Goal: Use online tool/utility: Utilize a website feature to perform a specific function

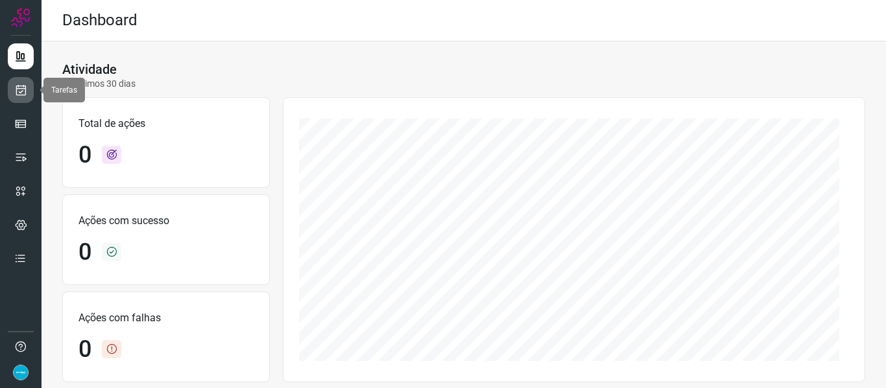
click at [25, 99] on link at bounding box center [21, 90] width 26 height 26
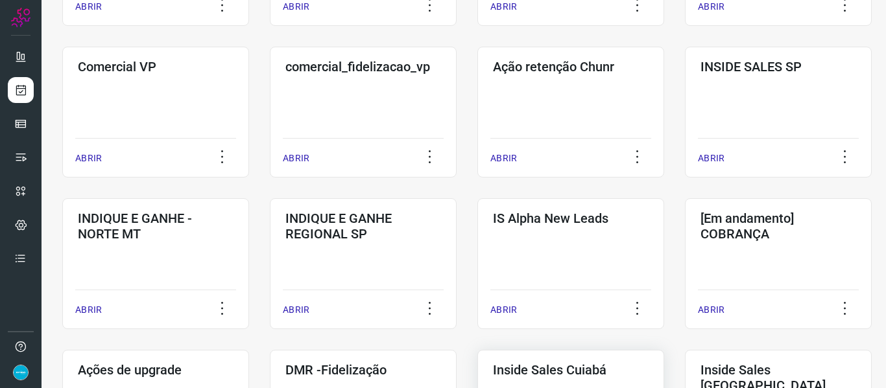
scroll to position [519, 0]
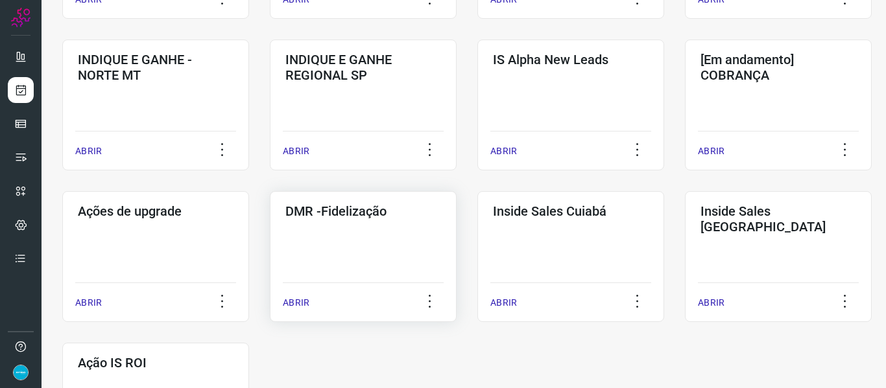
click at [300, 300] on p "ABRIR" at bounding box center [296, 303] width 27 height 14
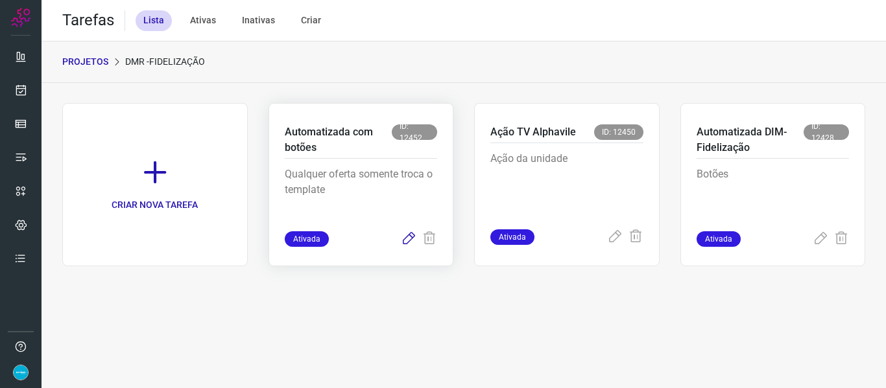
click at [402, 241] on icon at bounding box center [409, 239] width 16 height 16
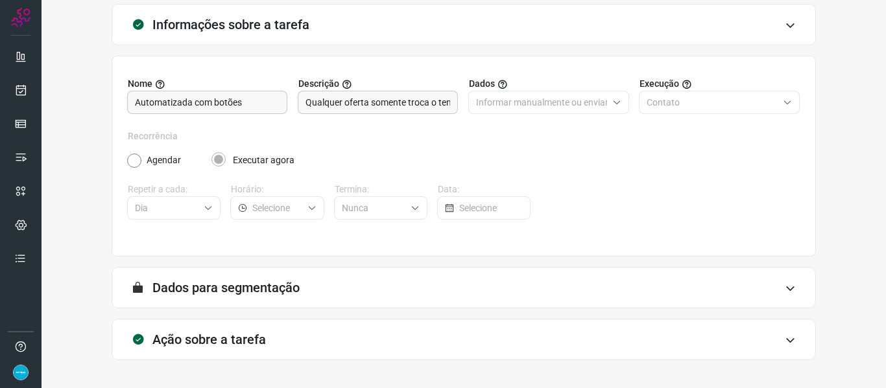
scroll to position [118, 0]
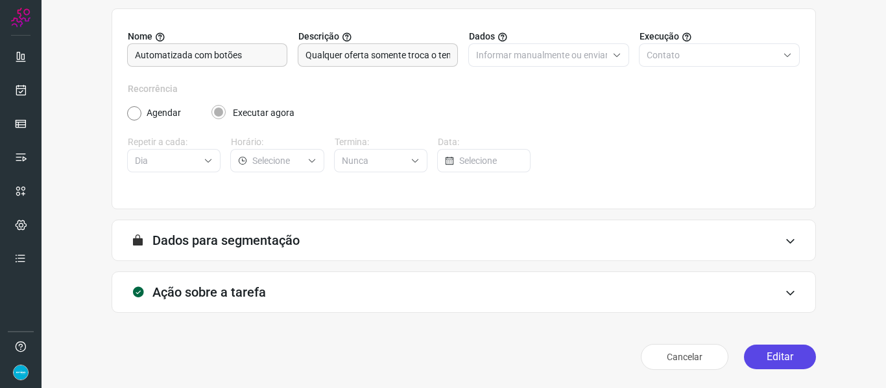
click at [777, 360] on button "Editar" at bounding box center [780, 357] width 72 height 25
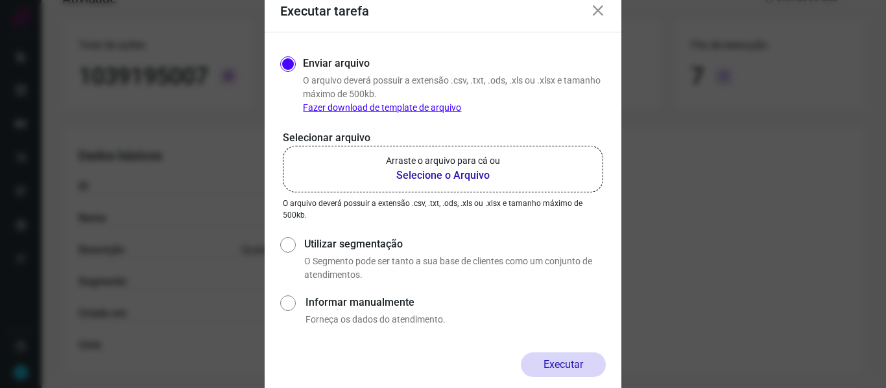
click at [453, 180] on b "Selecione o Arquivo" at bounding box center [443, 176] width 114 height 16
click at [0, 0] on input "Arraste o arquivo para cá ou Selecione o Arquivo" at bounding box center [0, 0] width 0 height 0
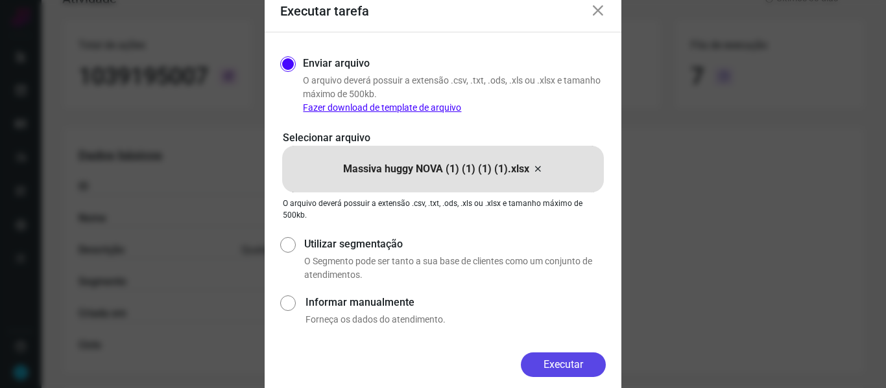
click at [558, 368] on button "Executar" at bounding box center [563, 365] width 85 height 25
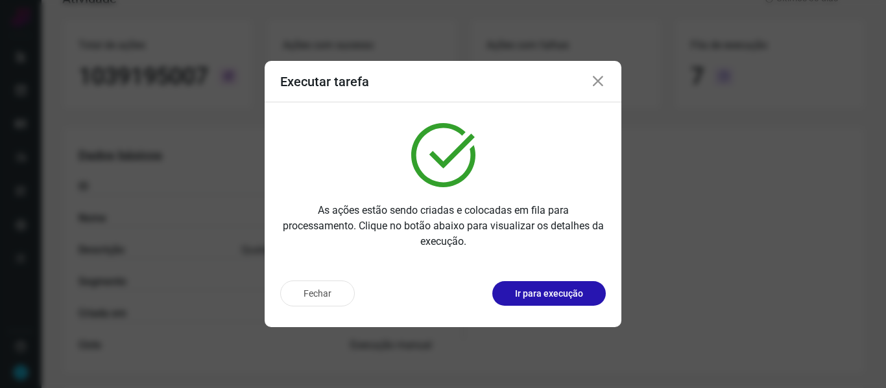
click at [598, 82] on icon at bounding box center [598, 82] width 16 height 16
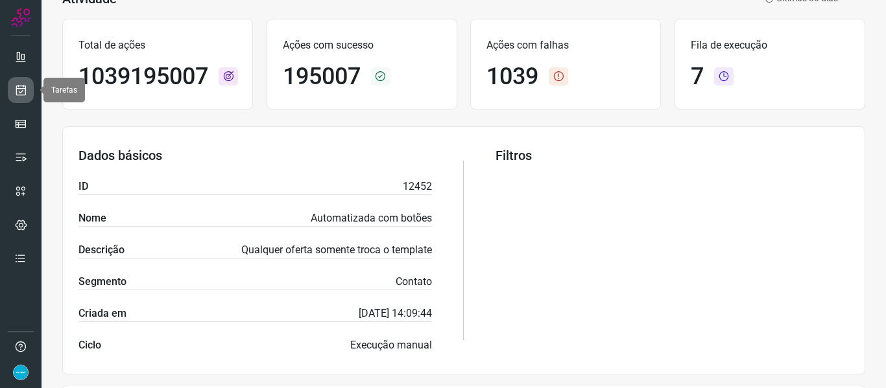
click at [25, 91] on icon at bounding box center [21, 90] width 14 height 13
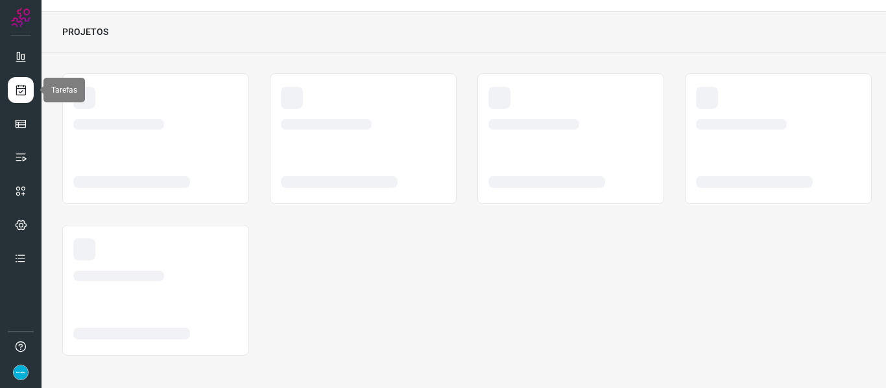
scroll to position [30, 0]
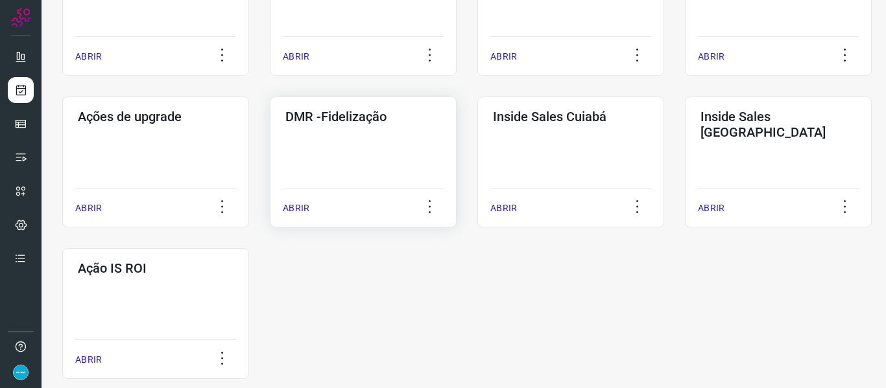
click at [295, 209] on p "ABRIR" at bounding box center [296, 209] width 27 height 14
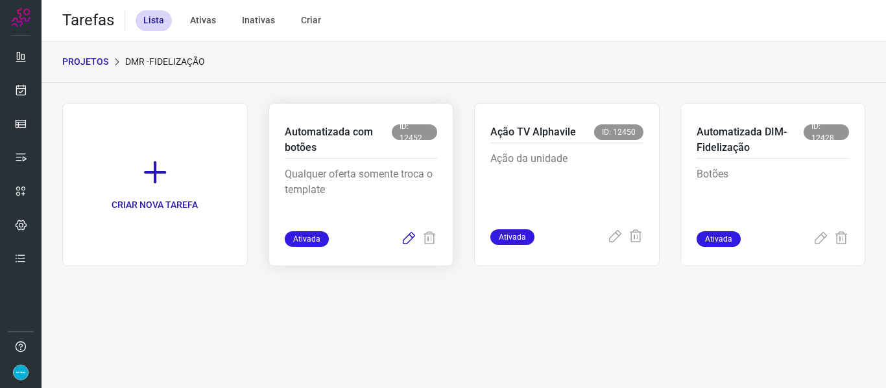
click at [403, 238] on icon at bounding box center [409, 239] width 16 height 16
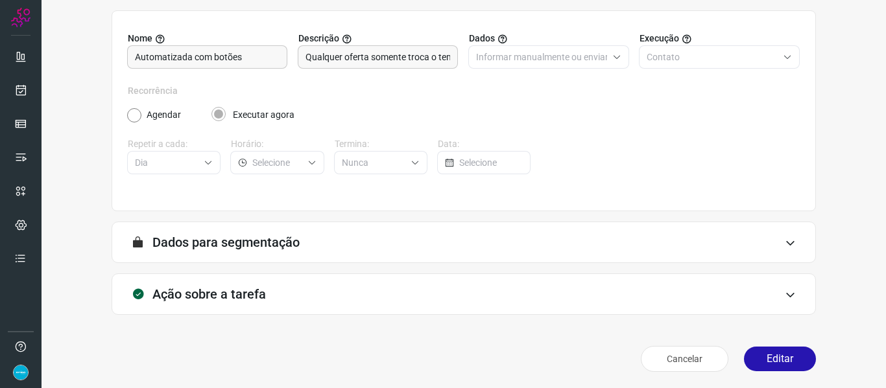
scroll to position [118, 0]
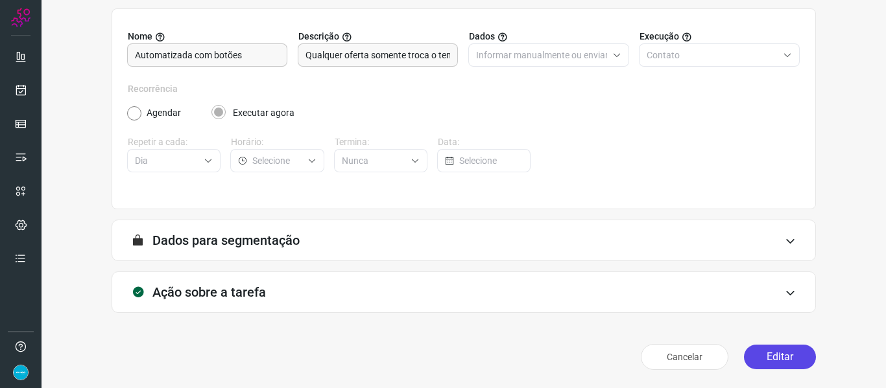
click at [781, 357] on button "Editar" at bounding box center [780, 357] width 72 height 25
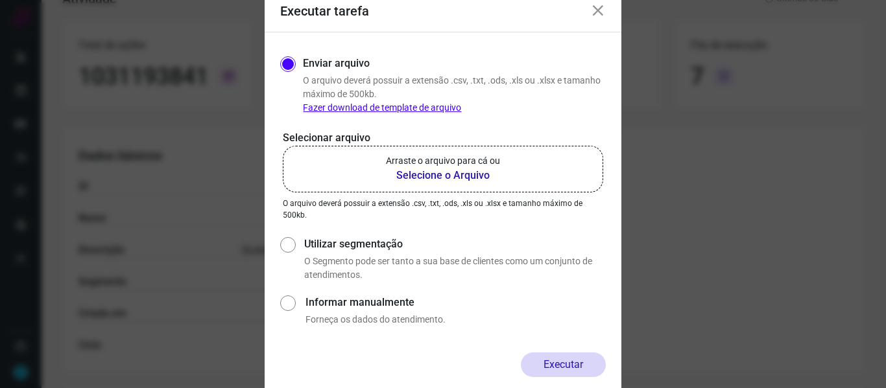
click at [439, 174] on b "Selecione o Arquivo" at bounding box center [443, 176] width 114 height 16
click at [0, 0] on input "Arraste o arquivo para cá ou Selecione o Arquivo" at bounding box center [0, 0] width 0 height 0
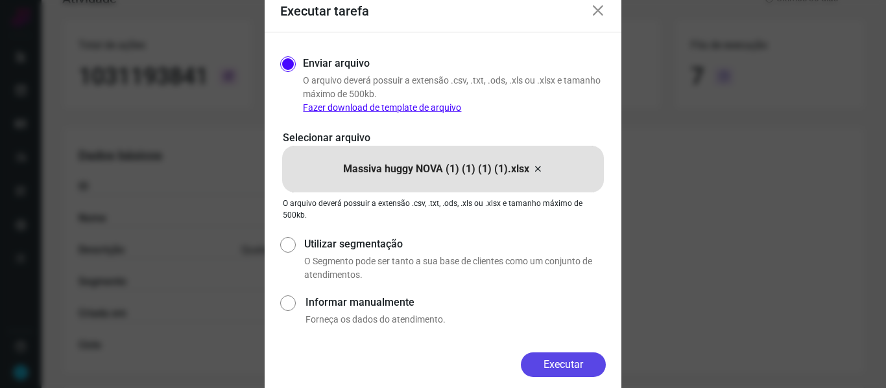
click at [563, 366] on button "Executar" at bounding box center [563, 365] width 85 height 25
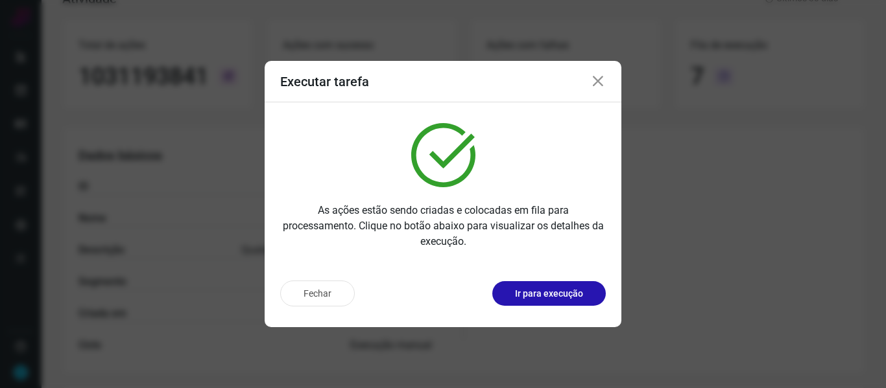
click at [597, 80] on icon at bounding box center [598, 82] width 16 height 16
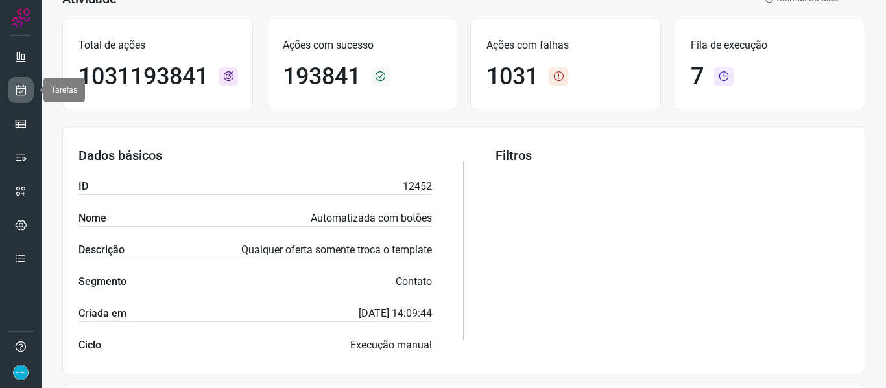
click at [19, 95] on icon at bounding box center [21, 90] width 14 height 13
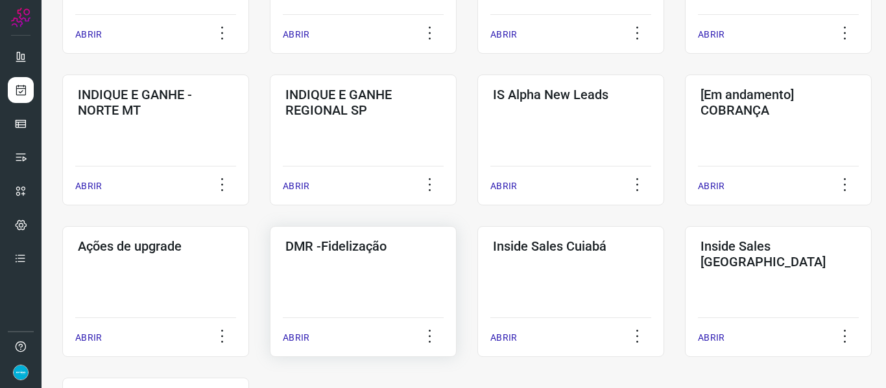
click at [304, 336] on p "ABRIR" at bounding box center [296, 338] width 27 height 14
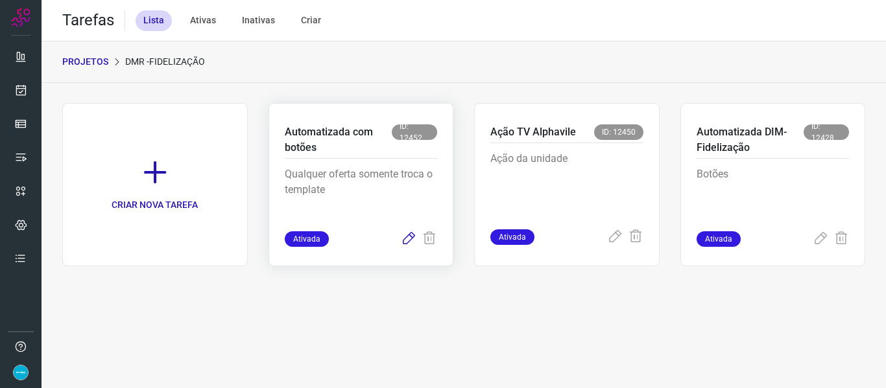
click at [409, 240] on icon at bounding box center [409, 239] width 16 height 16
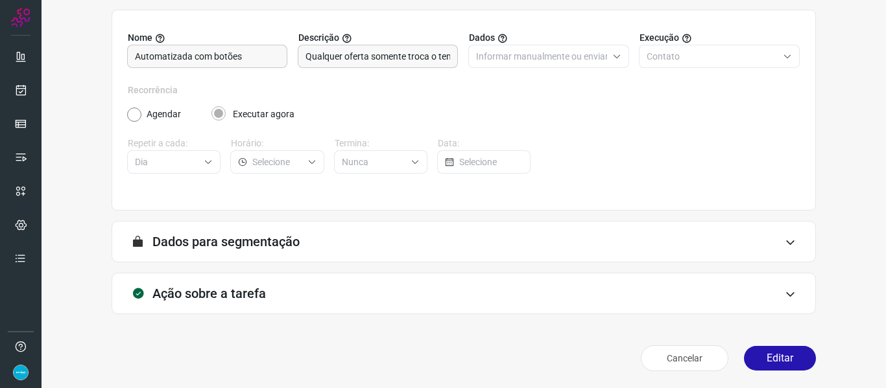
scroll to position [118, 0]
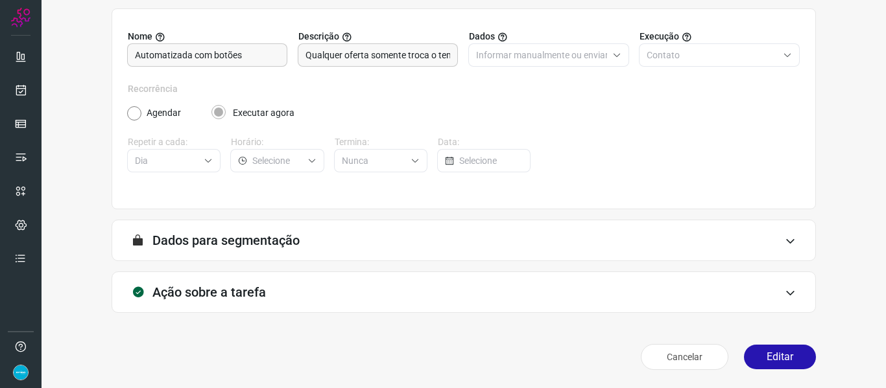
click at [764, 353] on button "Editar" at bounding box center [780, 357] width 72 height 25
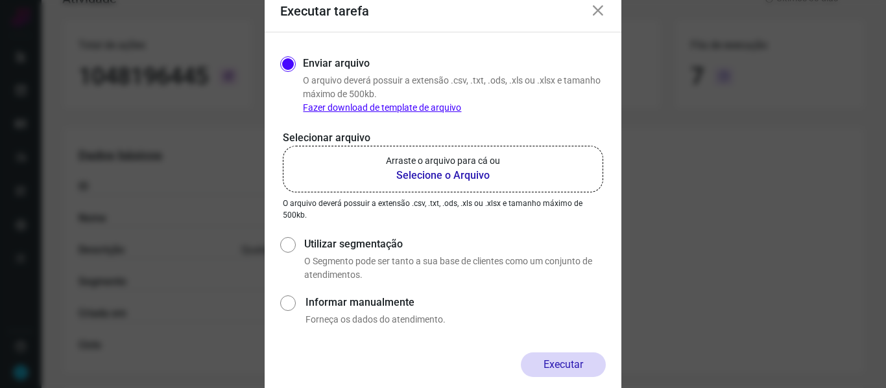
click at [442, 169] on b "Selecione o Arquivo" at bounding box center [443, 176] width 114 height 16
click at [0, 0] on input "Arraste o arquivo para cá ou Selecione o Arquivo" at bounding box center [0, 0] width 0 height 0
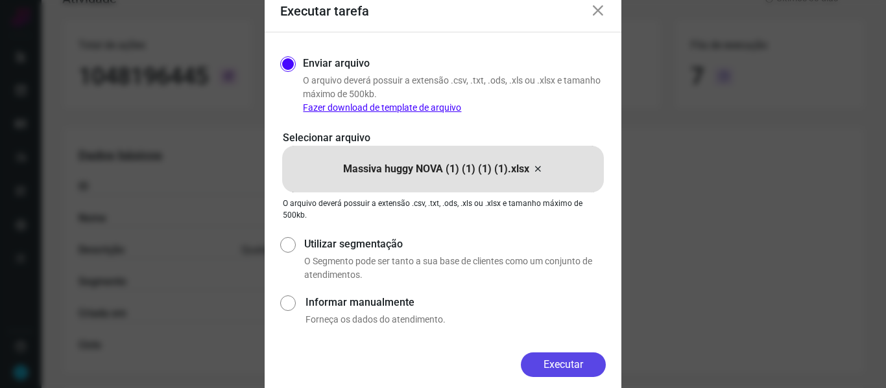
click at [582, 361] on button "Executar" at bounding box center [563, 365] width 85 height 25
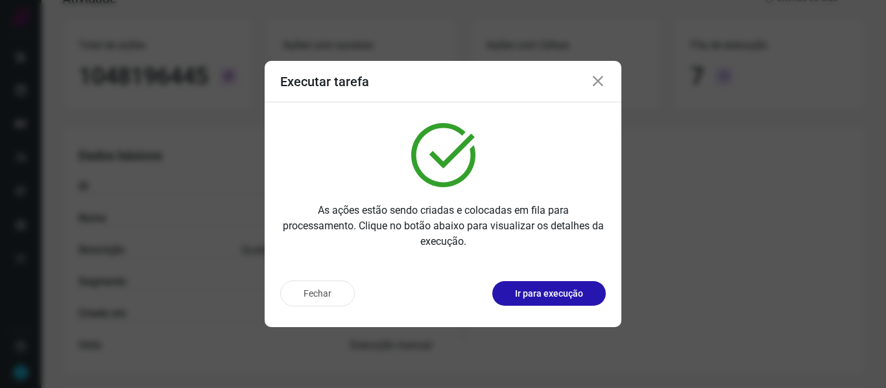
click at [601, 79] on icon at bounding box center [598, 82] width 16 height 16
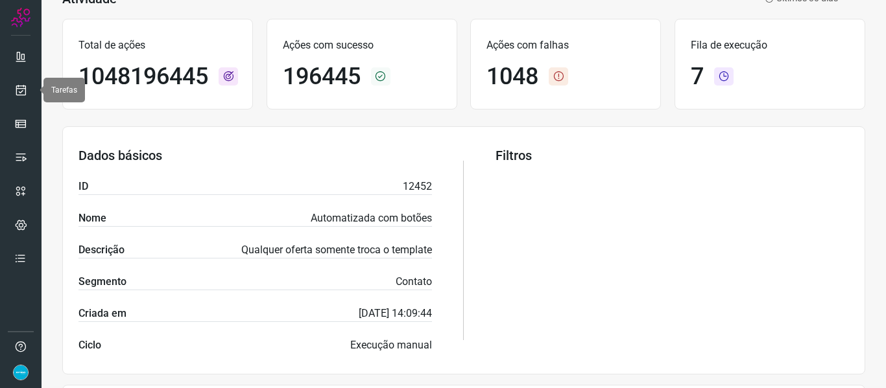
click at [20, 92] on icon at bounding box center [21, 90] width 14 height 13
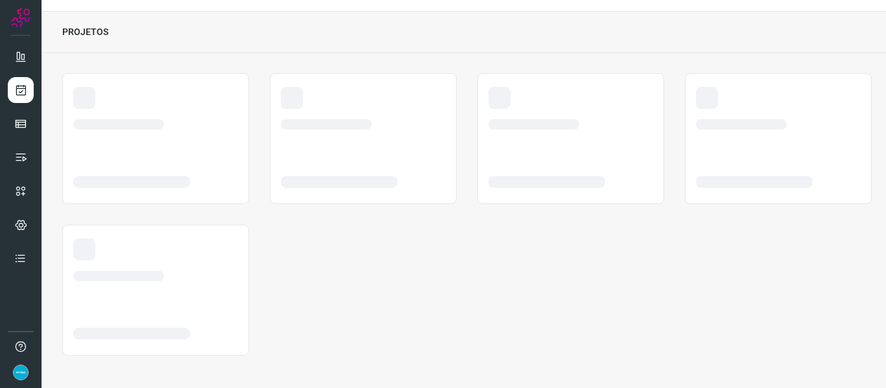
scroll to position [30, 0]
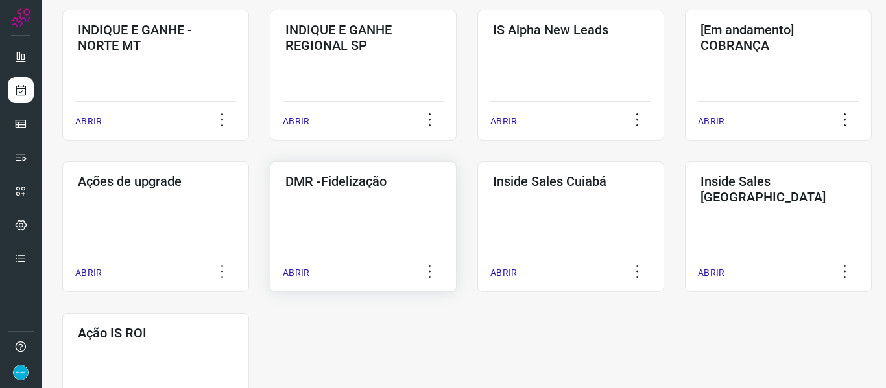
click at [297, 270] on p "ABRIR" at bounding box center [296, 273] width 27 height 14
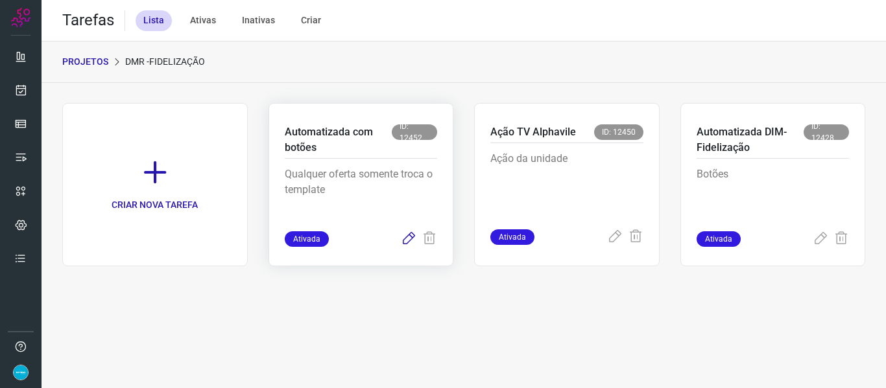
click at [409, 234] on icon at bounding box center [409, 239] width 16 height 16
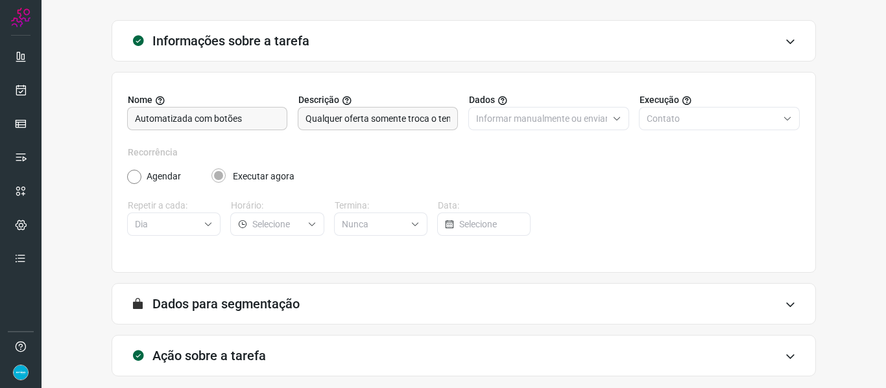
scroll to position [118, 0]
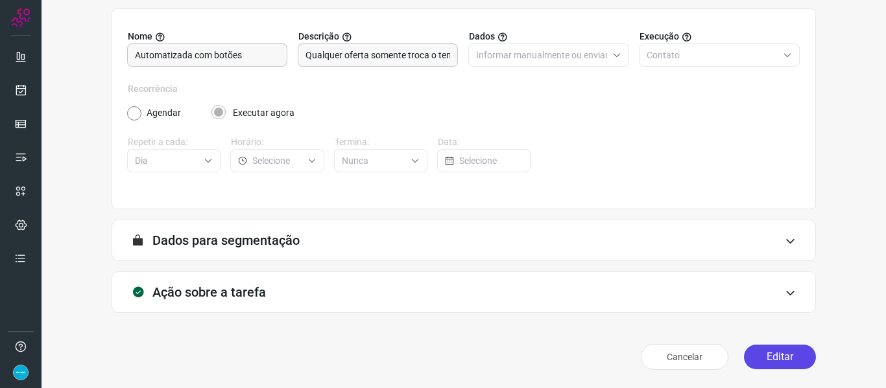
click at [784, 359] on button "Editar" at bounding box center [780, 357] width 72 height 25
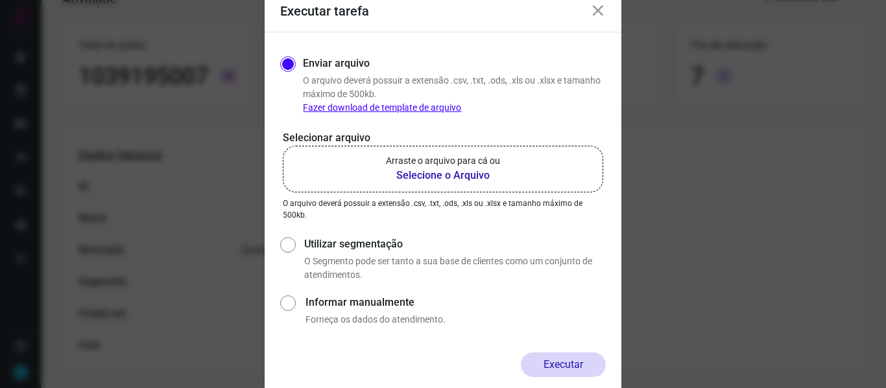
click at [454, 184] on label "Arraste o arquivo para cá ou Selecione o Arquivo" at bounding box center [443, 169] width 320 height 47
click at [0, 0] on input "Arraste o arquivo para cá ou Selecione o Arquivo" at bounding box center [0, 0] width 0 height 0
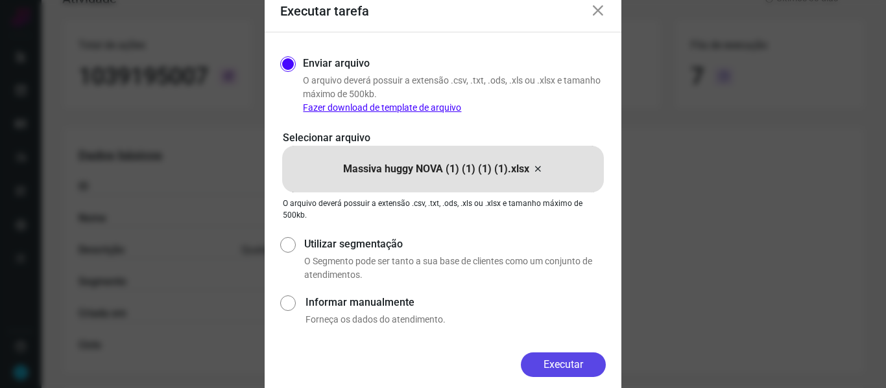
click at [565, 364] on button "Executar" at bounding box center [563, 365] width 85 height 25
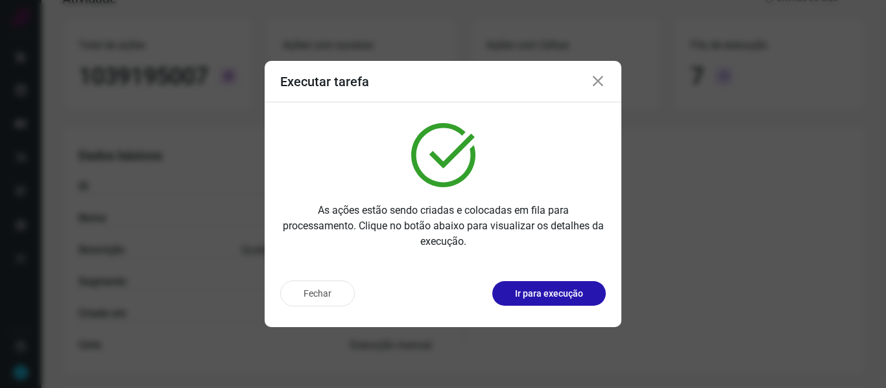
click at [594, 82] on icon at bounding box center [598, 82] width 16 height 16
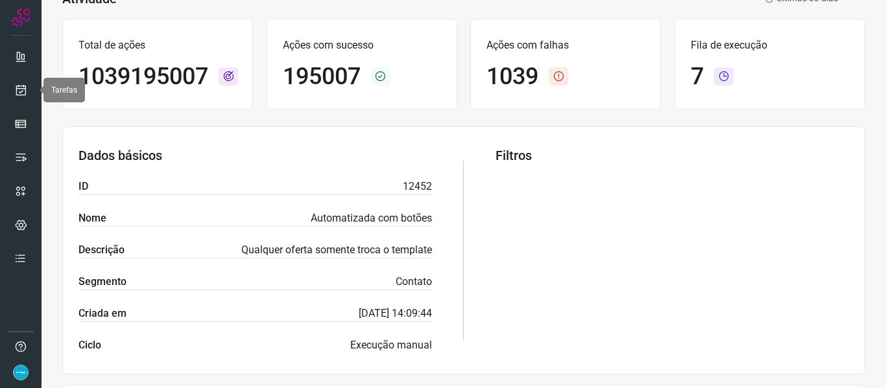
drag, startPoint x: 27, startPoint y: 92, endPoint x: 40, endPoint y: 88, distance: 13.5
click at [27, 92] on icon at bounding box center [21, 90] width 14 height 13
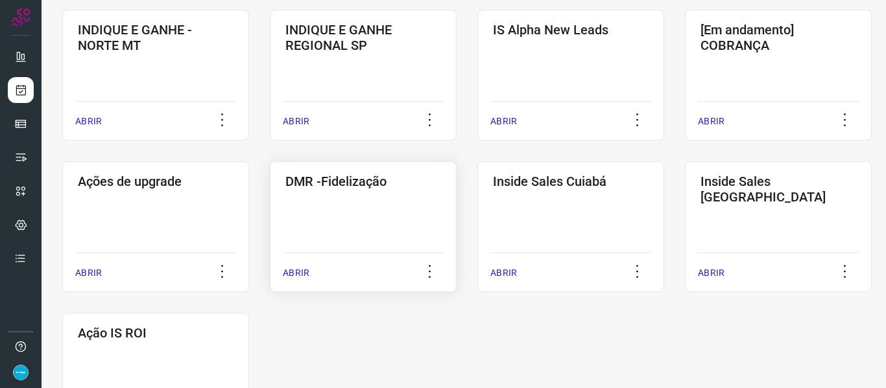
click at [290, 276] on p "ABRIR" at bounding box center [296, 273] width 27 height 14
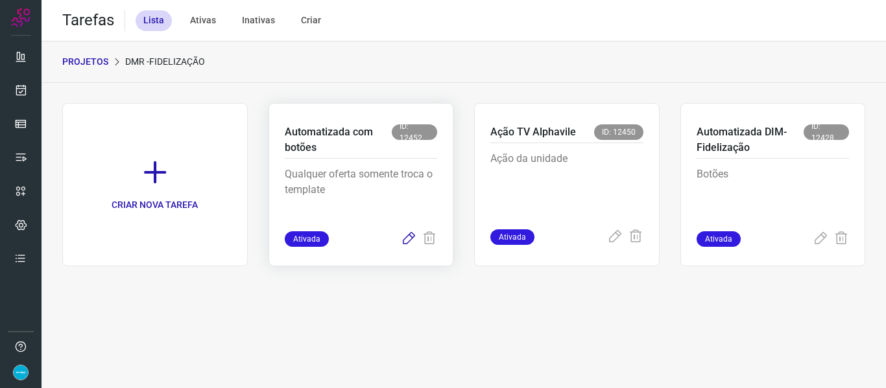
click at [408, 235] on icon at bounding box center [409, 239] width 16 height 16
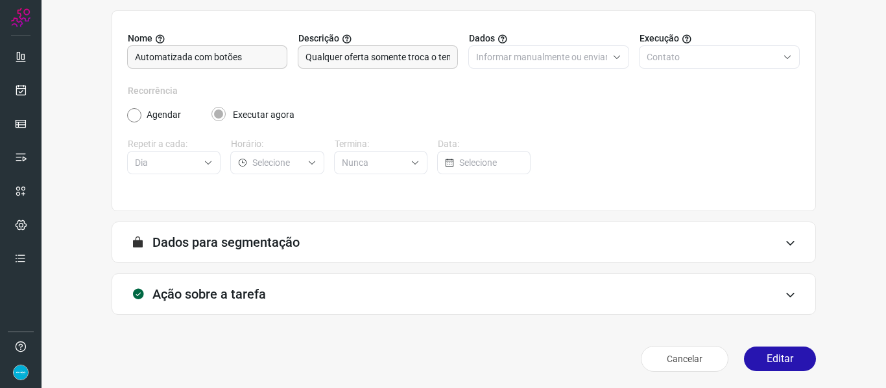
scroll to position [118, 0]
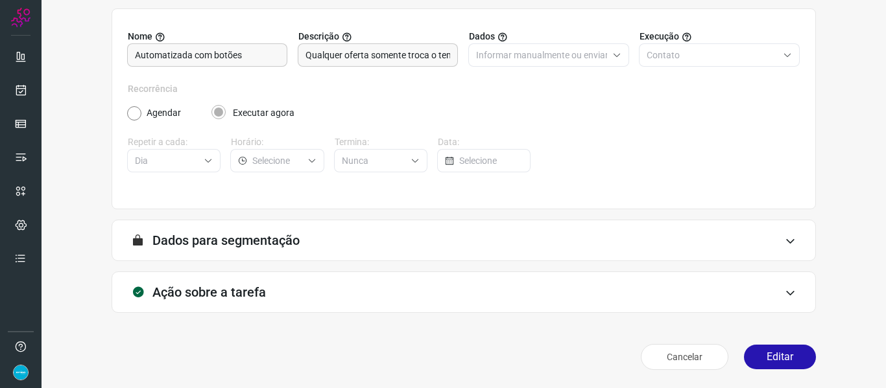
click at [788, 359] on button "Editar" at bounding box center [780, 357] width 72 height 25
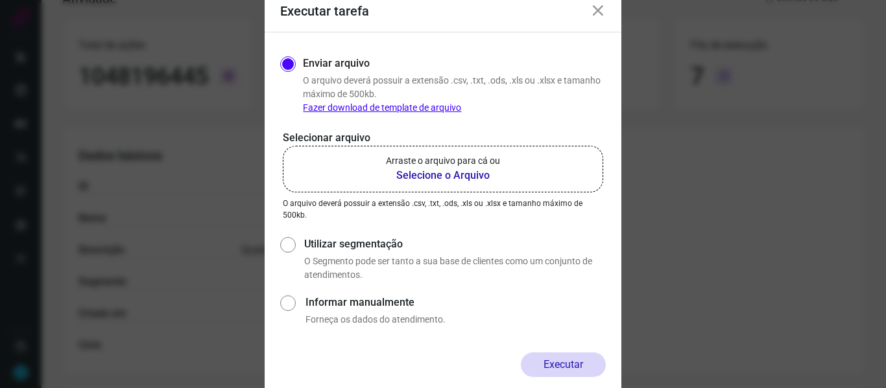
click at [463, 174] on b "Selecione o Arquivo" at bounding box center [443, 176] width 114 height 16
click at [0, 0] on input "Arraste o arquivo para cá ou Selecione o Arquivo" at bounding box center [0, 0] width 0 height 0
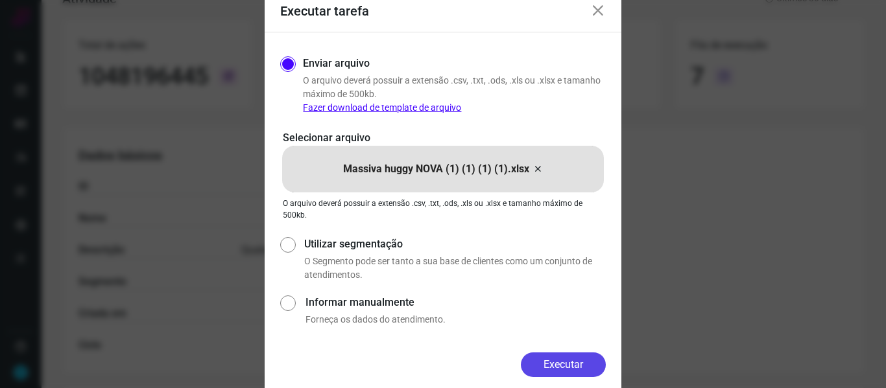
click at [560, 361] on button "Executar" at bounding box center [563, 365] width 85 height 25
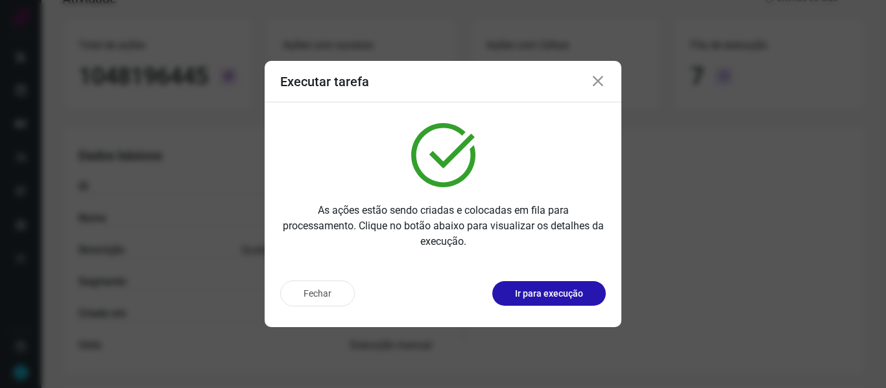
click at [600, 78] on icon at bounding box center [598, 82] width 16 height 16
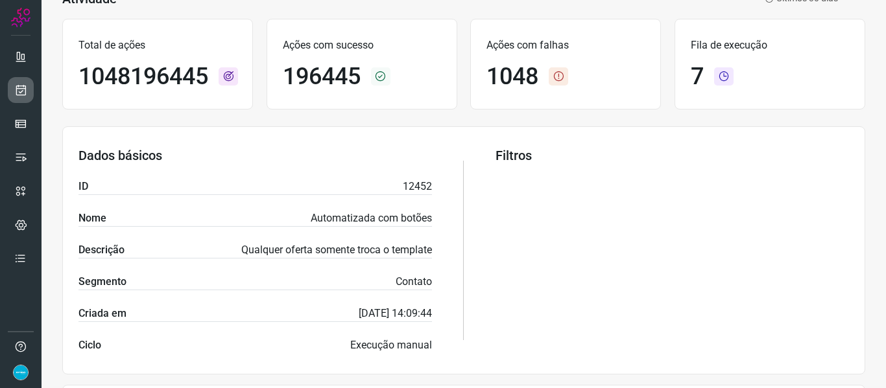
click at [27, 86] on link at bounding box center [21, 90] width 26 height 26
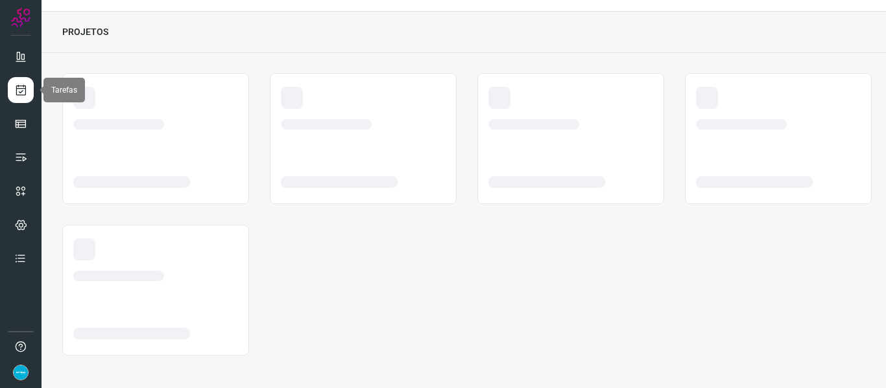
scroll to position [30, 0]
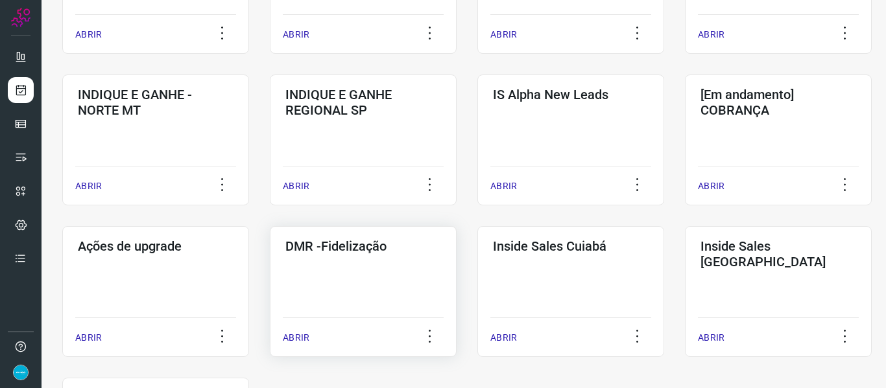
click at [301, 341] on p "ABRIR" at bounding box center [296, 338] width 27 height 14
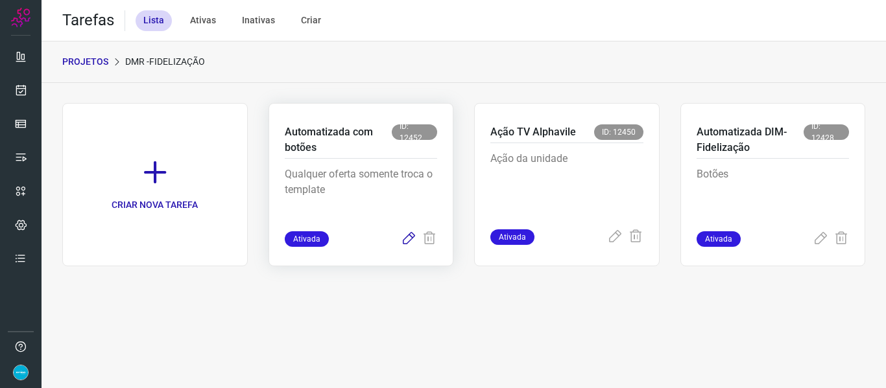
click at [406, 240] on icon at bounding box center [409, 239] width 16 height 16
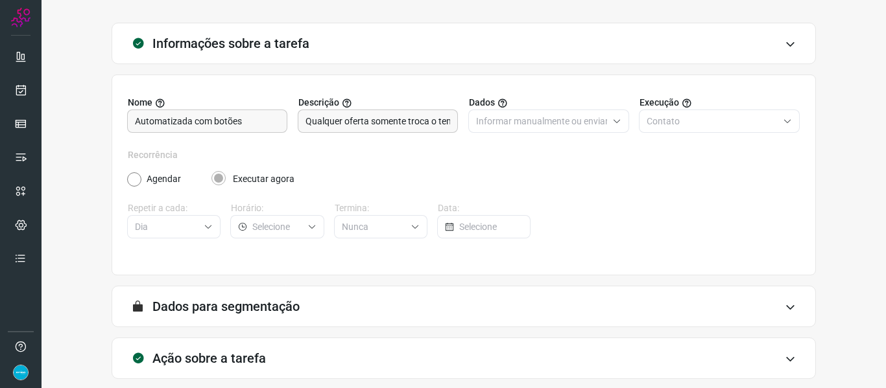
scroll to position [118, 0]
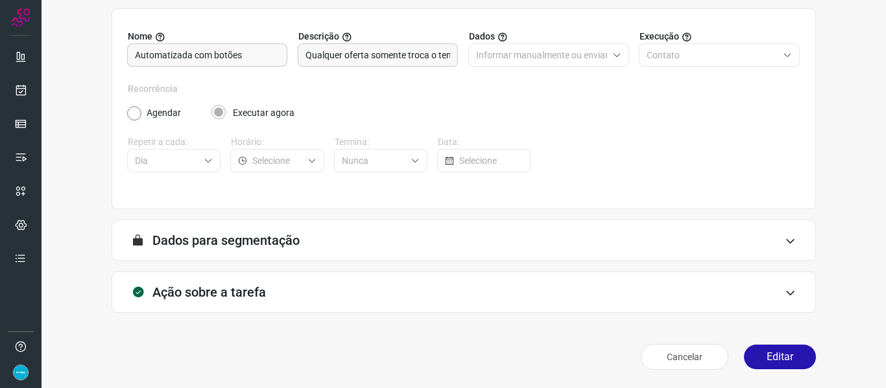
click at [789, 357] on button "Editar" at bounding box center [780, 357] width 72 height 25
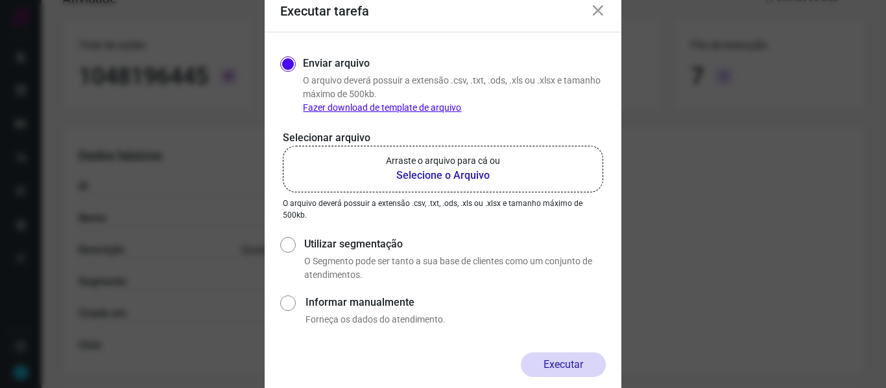
click at [460, 180] on b "Selecione o Arquivo" at bounding box center [443, 176] width 114 height 16
click at [0, 0] on input "Arraste o arquivo para cá ou Selecione o Arquivo" at bounding box center [0, 0] width 0 height 0
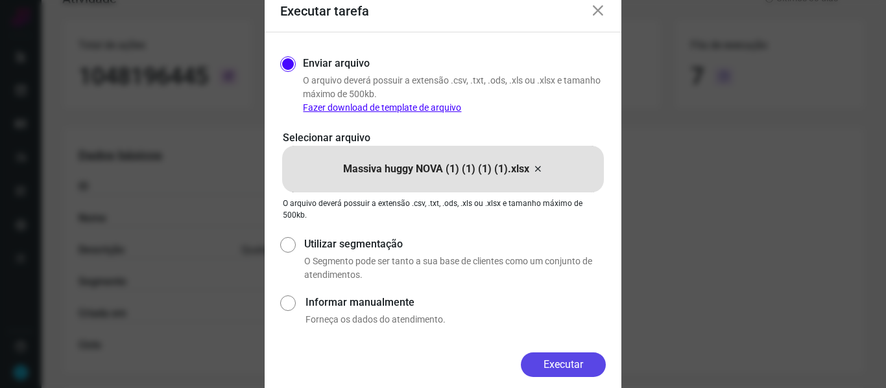
click at [580, 369] on button "Executar" at bounding box center [563, 365] width 85 height 25
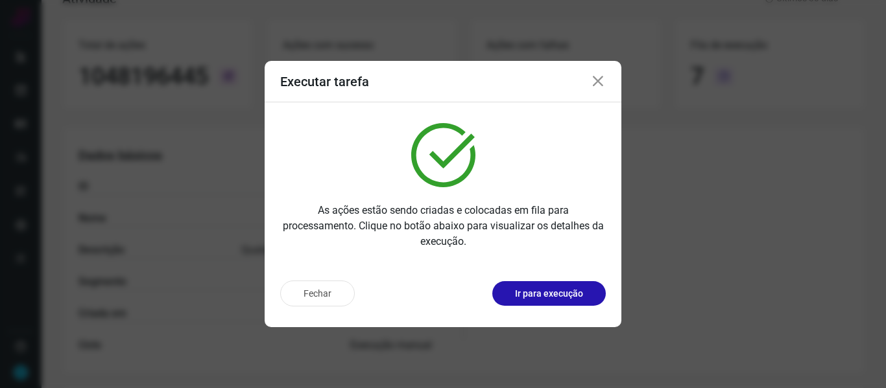
click at [601, 79] on icon at bounding box center [598, 82] width 16 height 16
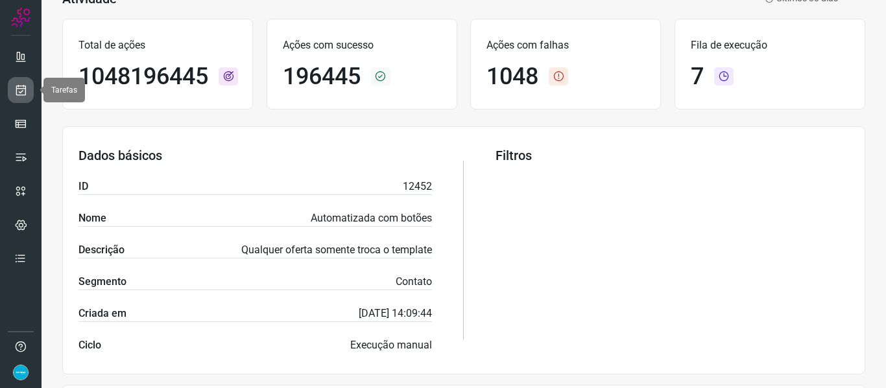
click at [18, 91] on icon at bounding box center [21, 90] width 14 height 13
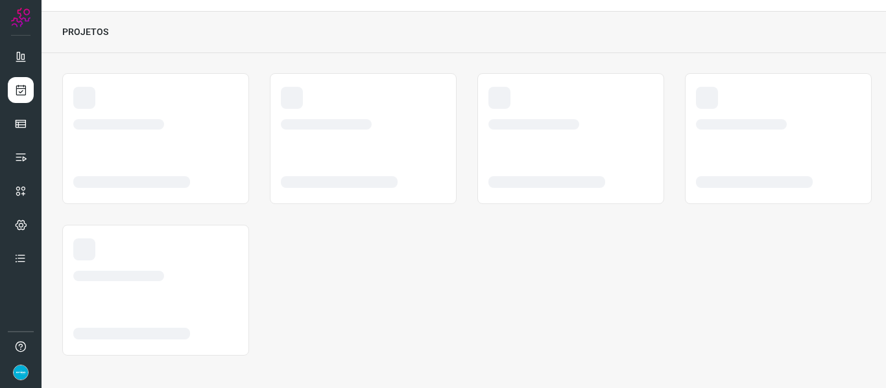
scroll to position [30, 0]
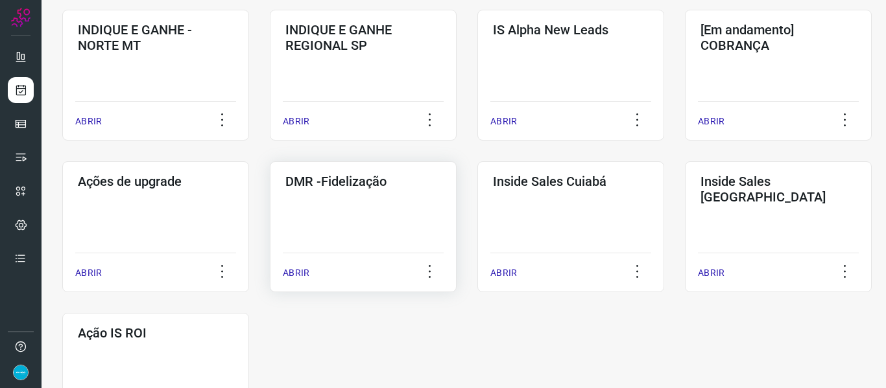
click at [298, 271] on p "ABRIR" at bounding box center [296, 273] width 27 height 14
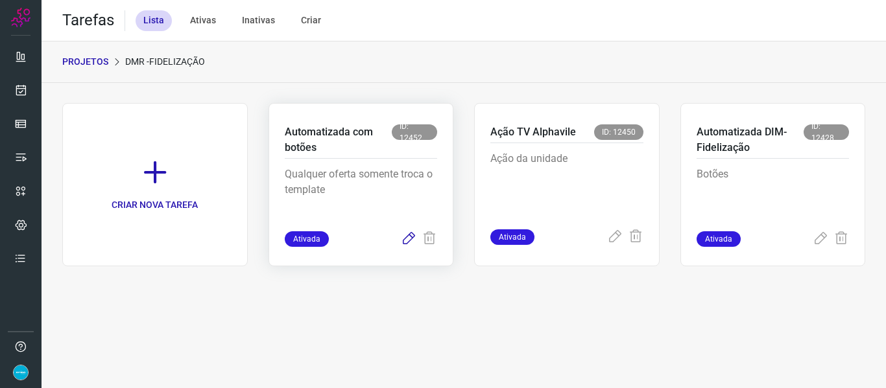
click at [406, 237] on icon at bounding box center [409, 239] width 16 height 16
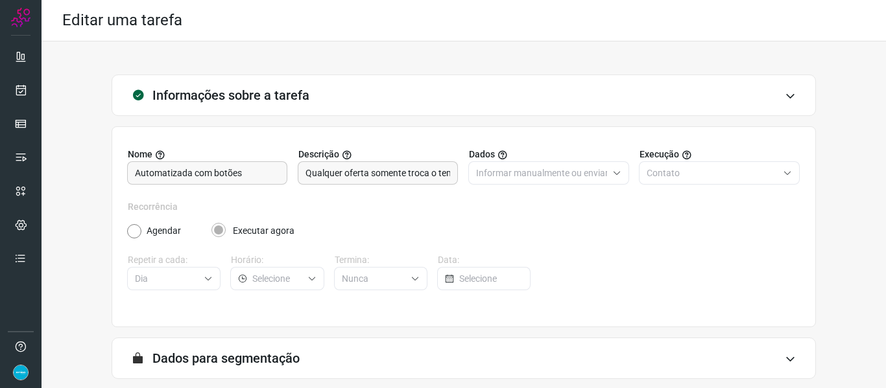
scroll to position [118, 0]
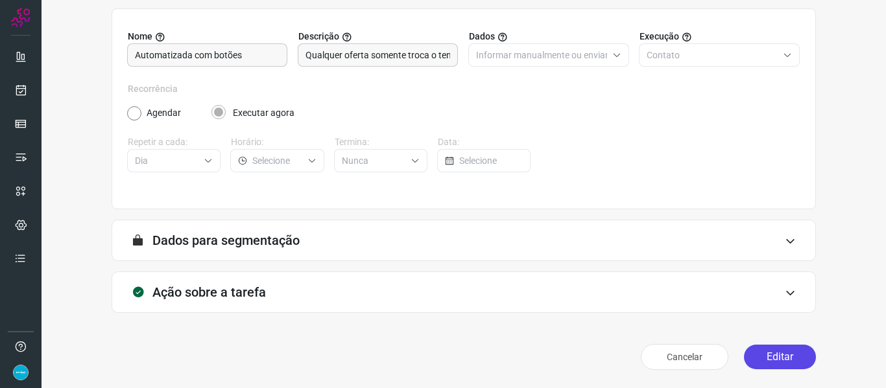
click at [797, 350] on button "Editar" at bounding box center [780, 357] width 72 height 25
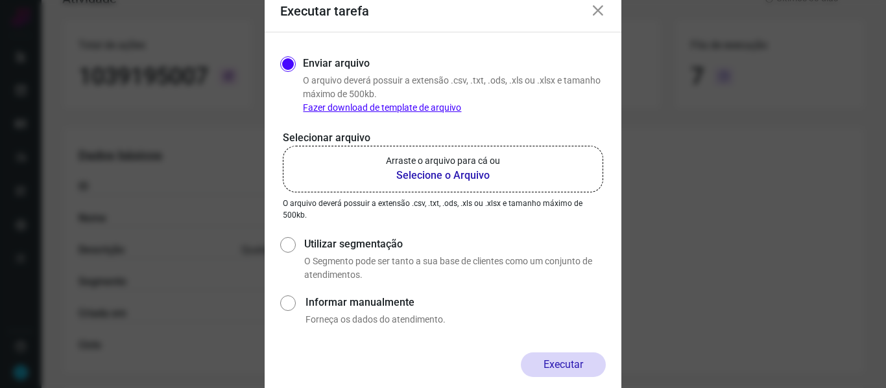
click at [467, 179] on b "Selecione o Arquivo" at bounding box center [443, 176] width 114 height 16
click at [0, 0] on input "Arraste o arquivo para cá ou Selecione o Arquivo" at bounding box center [0, 0] width 0 height 0
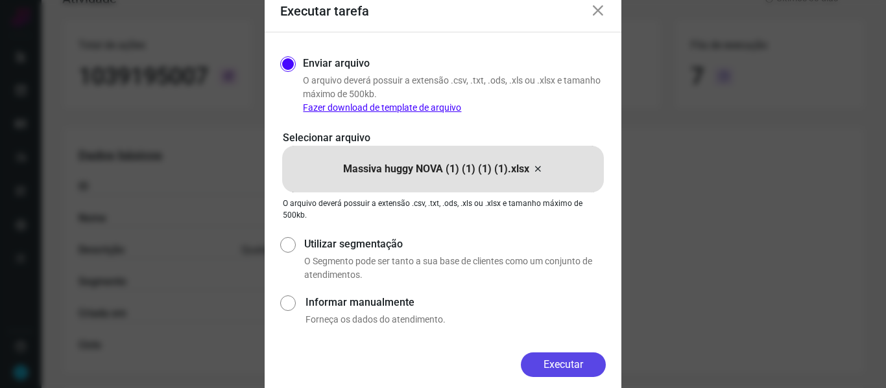
click at [572, 369] on button "Executar" at bounding box center [563, 365] width 85 height 25
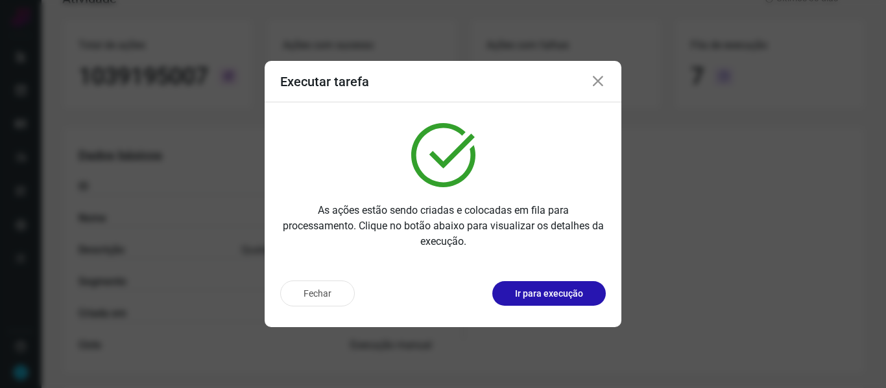
click at [602, 84] on icon at bounding box center [598, 82] width 16 height 16
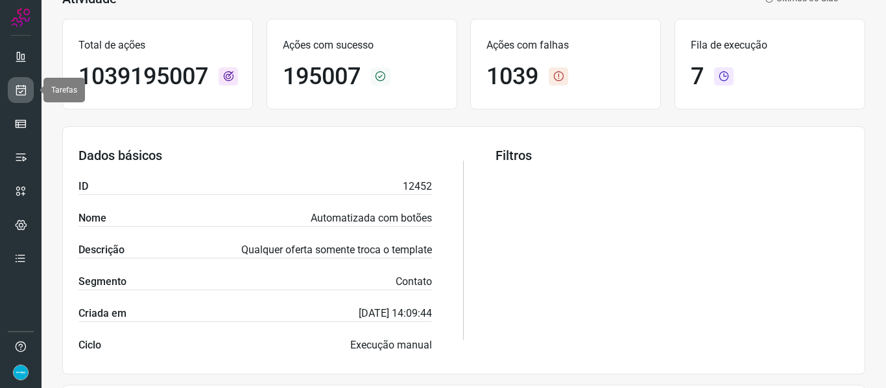
click at [21, 93] on icon at bounding box center [21, 90] width 14 height 13
